Goal: Complete application form: Complete application form

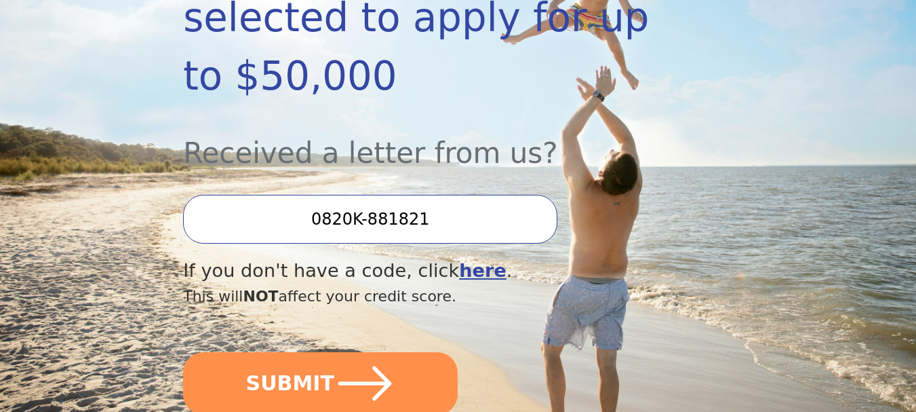
scroll to position [339, 0]
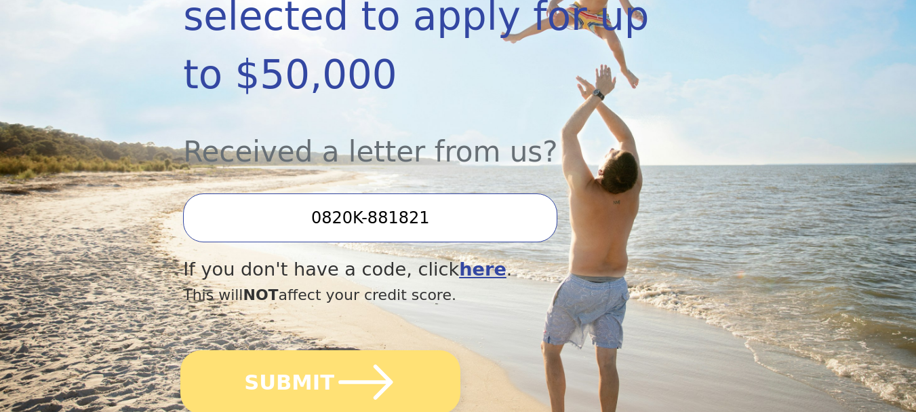
click at [405, 350] on button "SUBMIT" at bounding box center [320, 382] width 280 height 64
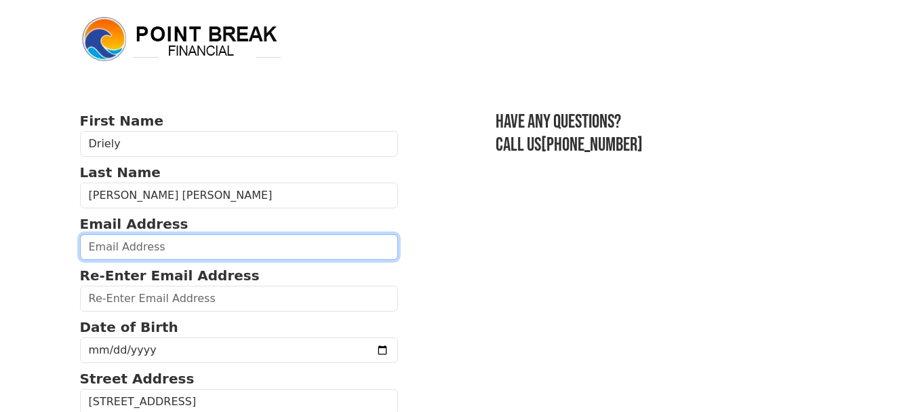
click at [161, 250] on input "email" at bounding box center [239, 247] width 319 height 26
type input "[EMAIL_ADDRESS][DOMAIN_NAME]"
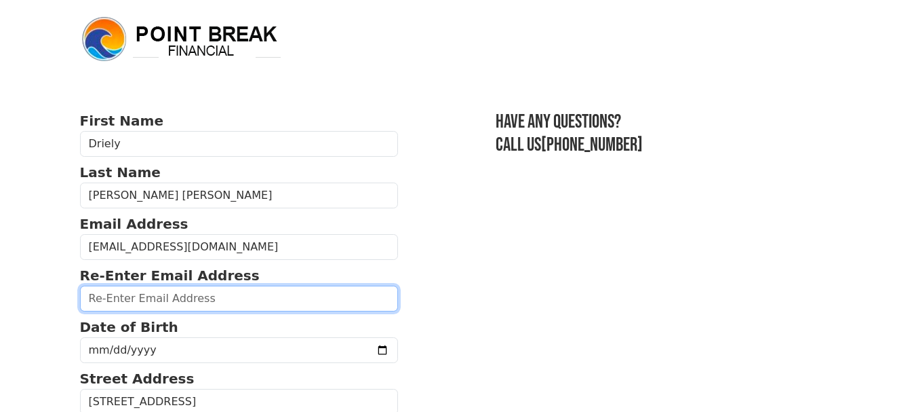
click at [186, 302] on input "email" at bounding box center [239, 298] width 319 height 26
type input "[EMAIL_ADDRESS][DOMAIN_NAME]"
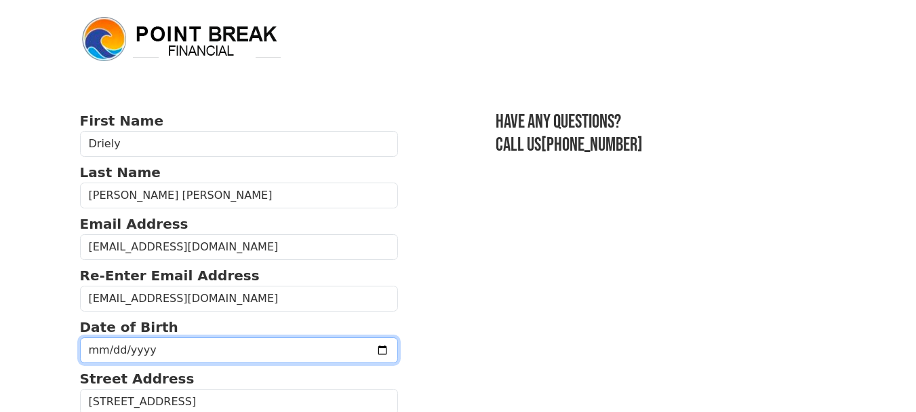
click at [153, 345] on input "date" at bounding box center [239, 350] width 319 height 26
drag, startPoint x: 165, startPoint y: 349, endPoint x: 150, endPoint y: 346, distance: 15.3
click at [161, 348] on input "date" at bounding box center [239, 350] width 319 height 26
drag, startPoint x: 167, startPoint y: 349, endPoint x: 119, endPoint y: 357, distance: 49.4
click at [119, 357] on input "date" at bounding box center [239, 350] width 319 height 26
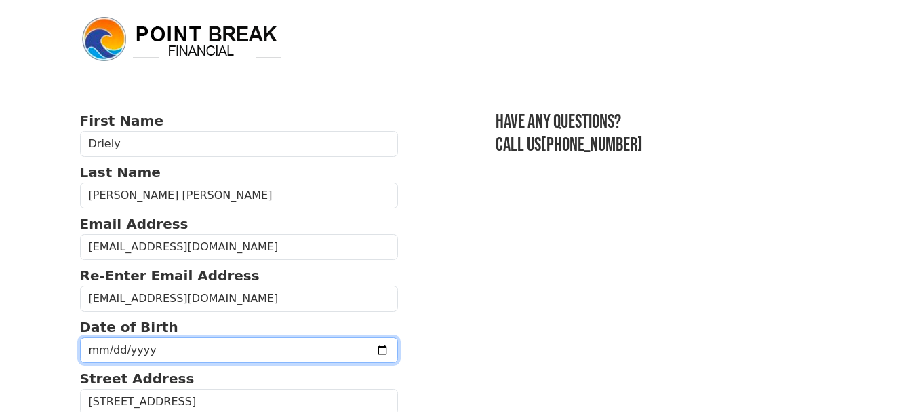
click at [92, 353] on input "date" at bounding box center [239, 350] width 319 height 26
type input "[DATE]"
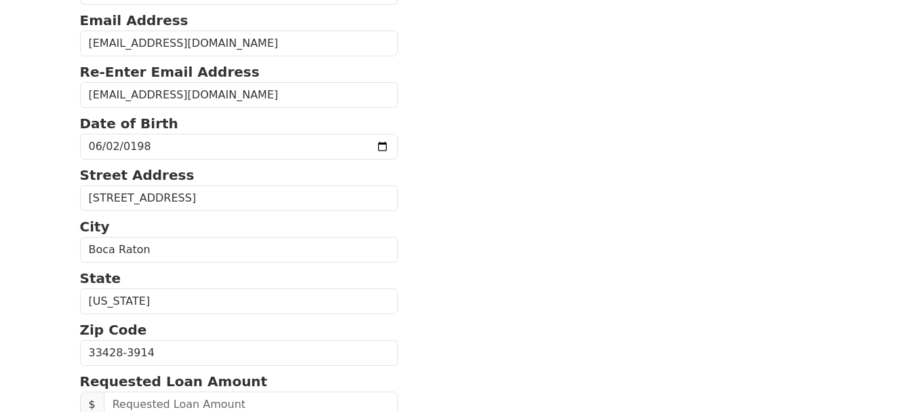
scroll to position [271, 0]
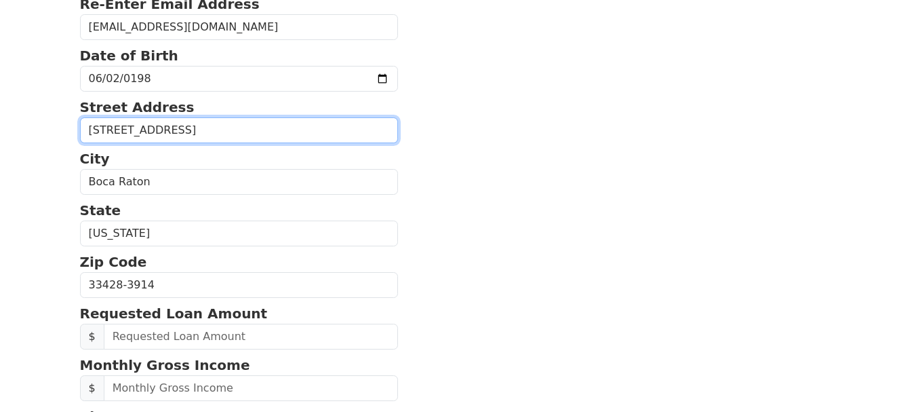
click at [193, 128] on input "[STREET_ADDRESS]" at bounding box center [239, 130] width 319 height 26
drag, startPoint x: 210, startPoint y: 128, endPoint x: 57, endPoint y: 136, distance: 153.4
click at [131, 131] on input "[STREET_ADDRESS]" at bounding box center [239, 130] width 319 height 26
click at [180, 128] on input "[STREET_ADDRESS]" at bounding box center [239, 130] width 319 height 26
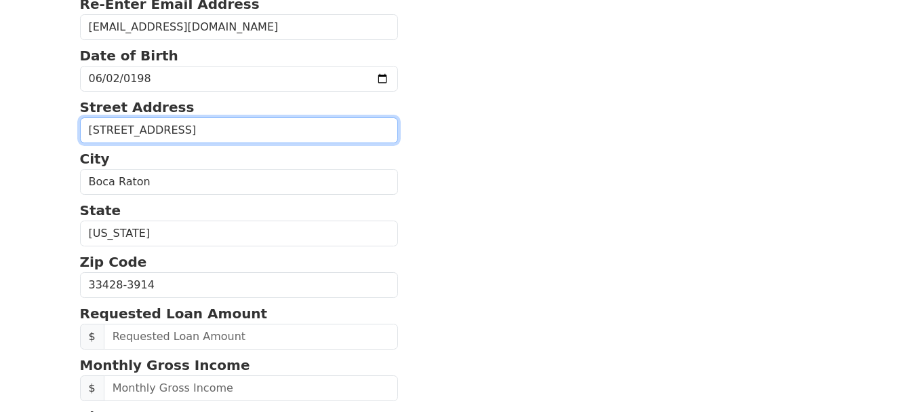
type input "[STREET_ADDRESS]"
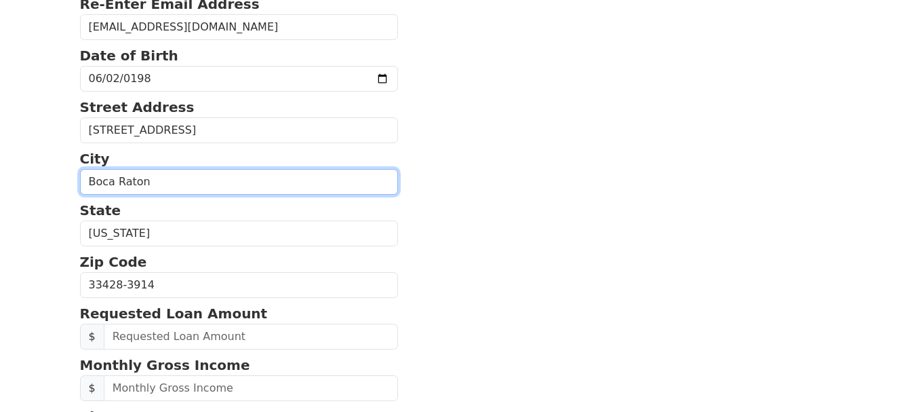
click at [146, 182] on input "Boca Raton" at bounding box center [239, 182] width 319 height 26
type input "[GEOGRAPHIC_DATA]"
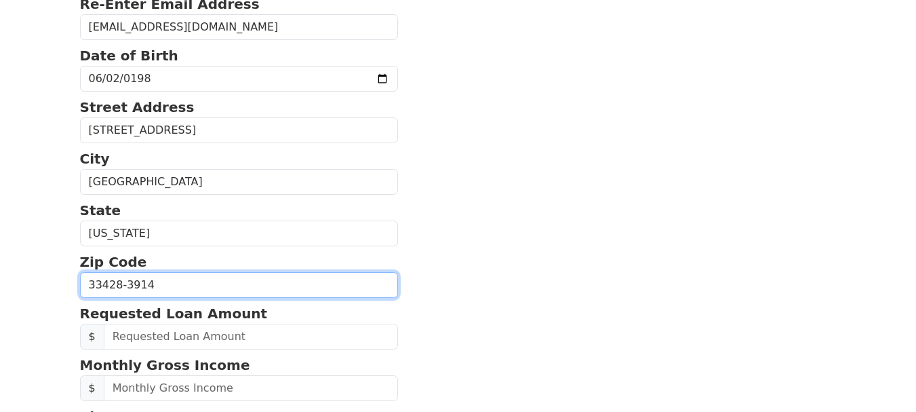
drag, startPoint x: 162, startPoint y: 285, endPoint x: 81, endPoint y: 287, distance: 80.7
click at [81, 287] on input "33428-3914" at bounding box center [239, 285] width 319 height 26
type input "33073"
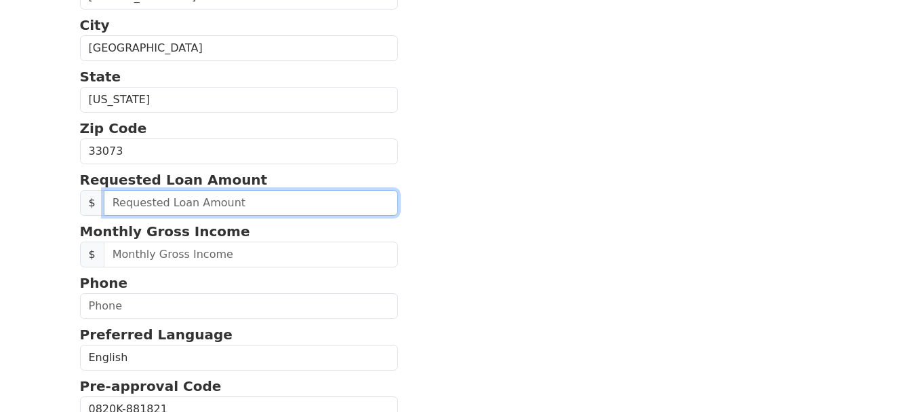
scroll to position [407, 0]
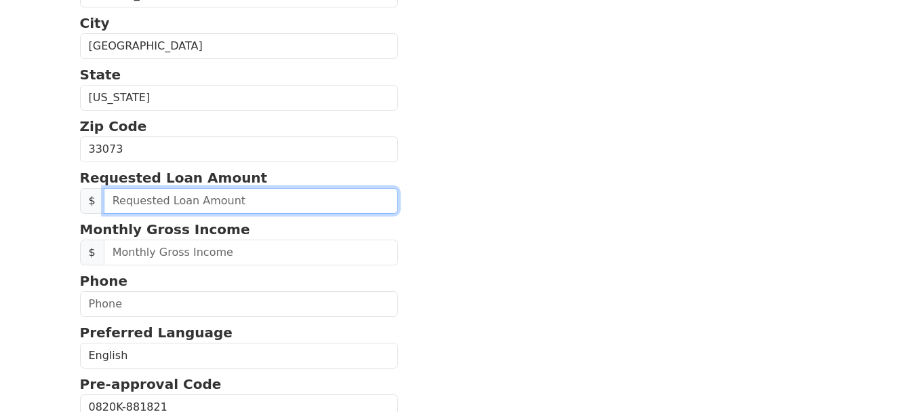
drag, startPoint x: 155, startPoint y: 203, endPoint x: 79, endPoint y: 203, distance: 76.6
click at [79, 203] on div "First Name Driely Last Name [PERSON_NAME] [PERSON_NAME] Email Address [EMAIL_AD…" at bounding box center [458, 111] width 773 height 1037
type input "25,000.00"
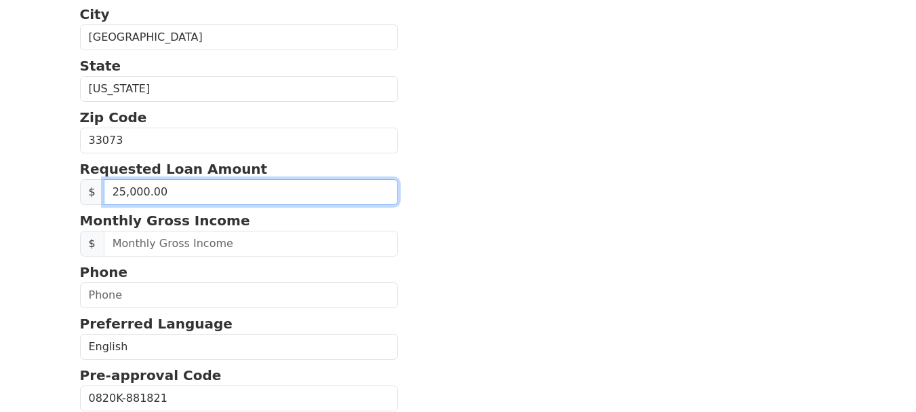
scroll to position [475, 0]
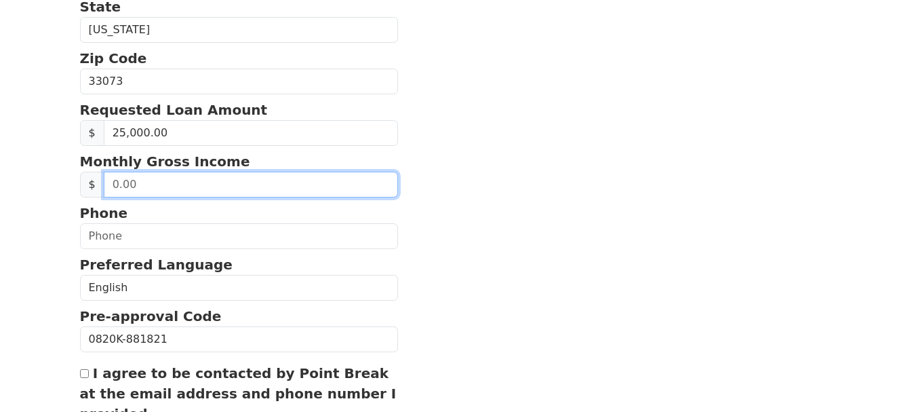
click at [170, 180] on input "text" at bounding box center [251, 185] width 295 height 26
drag, startPoint x: 197, startPoint y: 183, endPoint x: 109, endPoint y: 187, distance: 87.5
click at [109, 187] on input "text" at bounding box center [251, 185] width 295 height 26
type input "10,000.00"
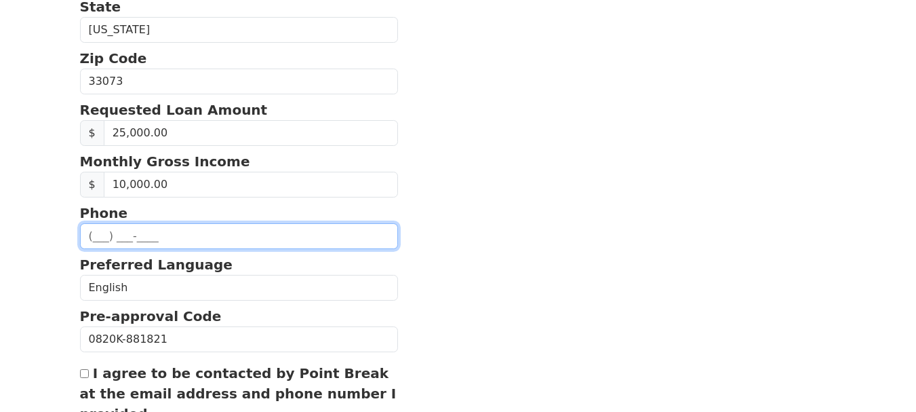
click at [125, 237] on input "text" at bounding box center [239, 236] width 319 height 26
type input "[PHONE_NUMBER]"
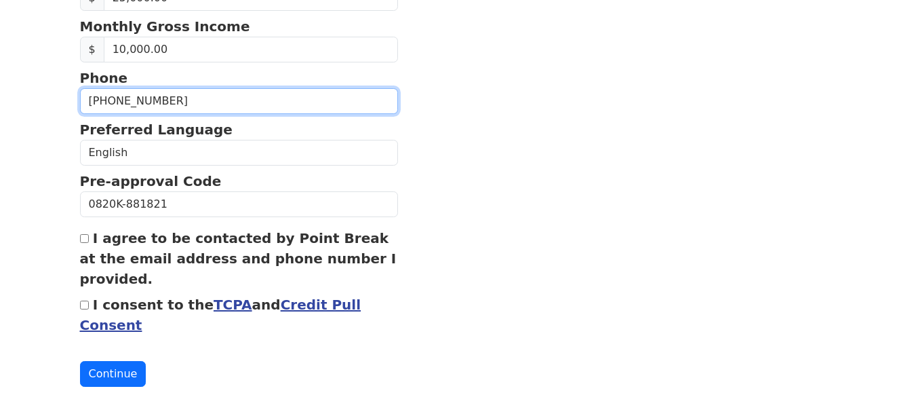
scroll to position [610, 0]
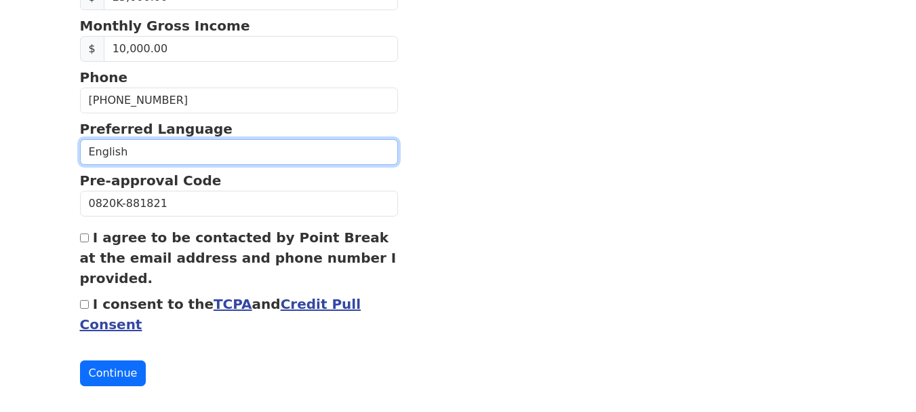
click at [108, 151] on select "English Spanish" at bounding box center [239, 152] width 319 height 26
click at [282, 150] on select "English Spanish" at bounding box center [239, 152] width 319 height 26
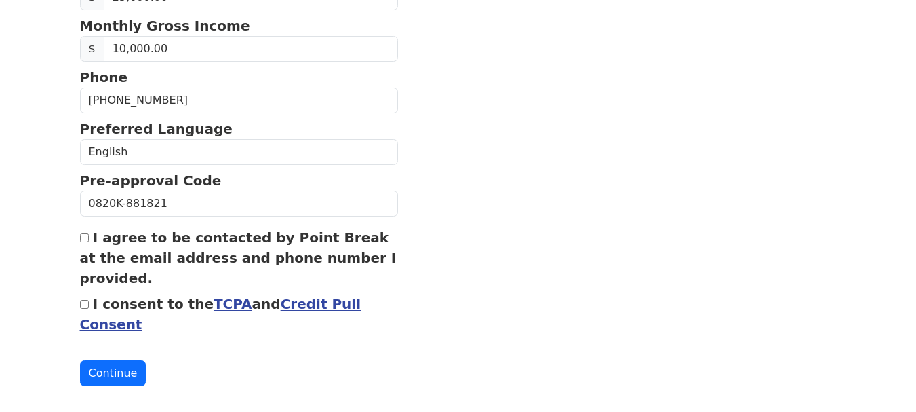
click at [125, 371] on button "Continue" at bounding box center [113, 373] width 66 height 26
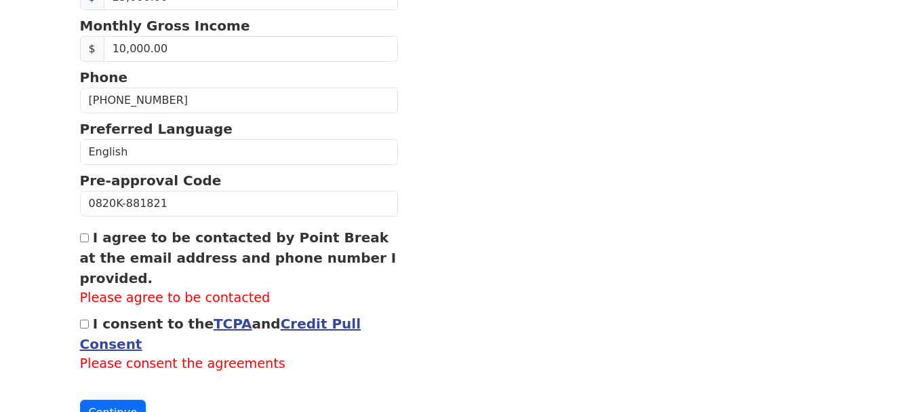
click at [85, 239] on input "I agree to be contacted by Point Break at the email address and phone number I …" at bounding box center [84, 237] width 9 height 9
checkbox input "true"
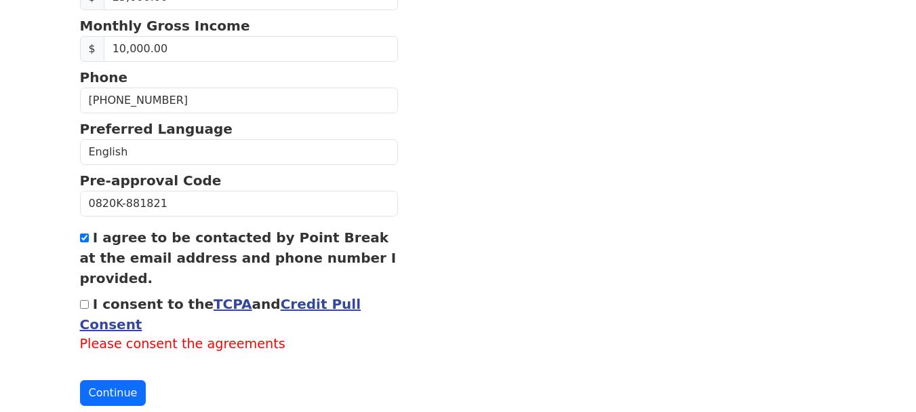
click at [87, 308] on input "I consent to the TCPA and Credit Pull Consent" at bounding box center [84, 304] width 9 height 9
checkbox input "true"
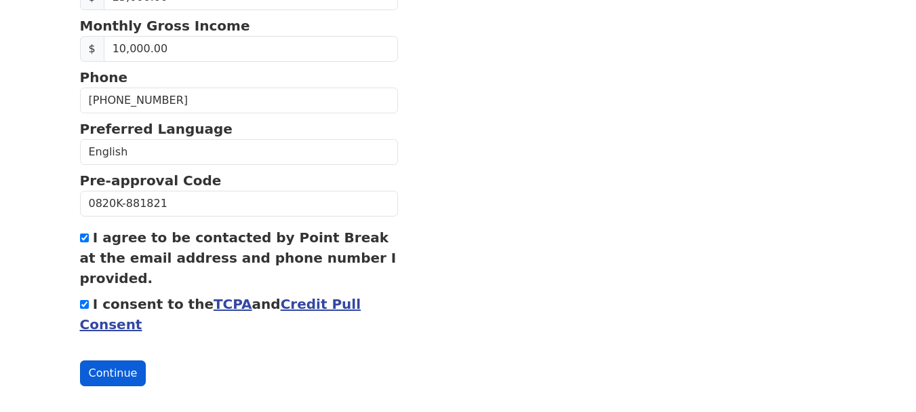
click at [125, 367] on button "Continue" at bounding box center [113, 373] width 66 height 26
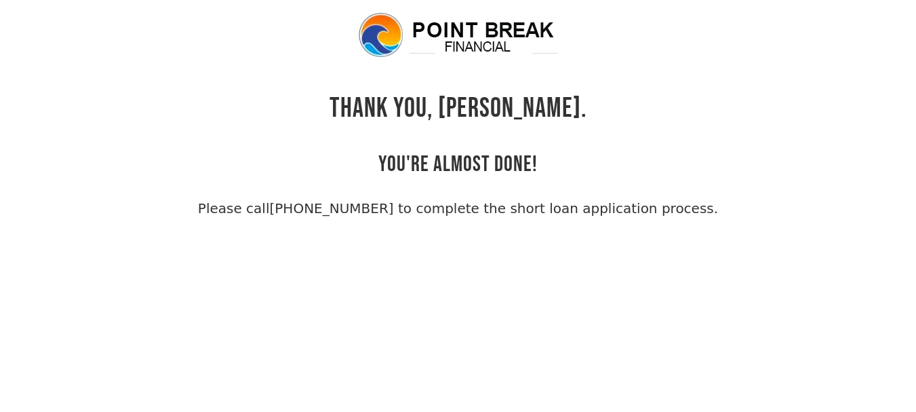
scroll to position [33, 0]
